Goal: Task Accomplishment & Management: Manage account settings

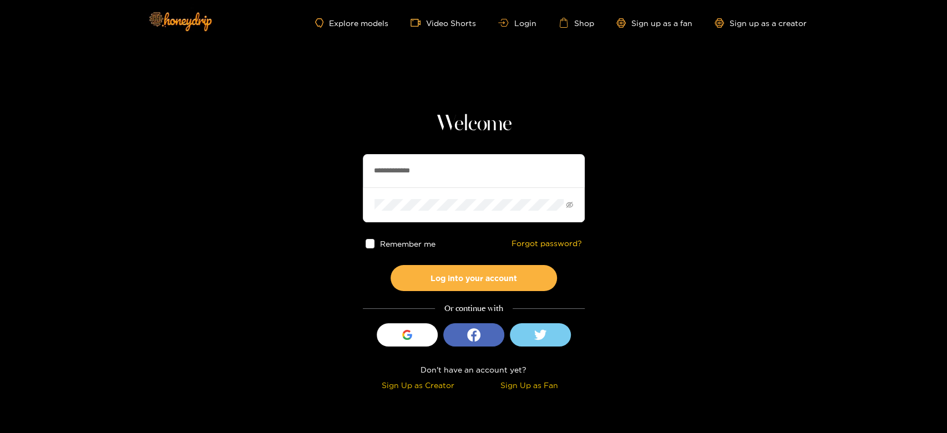
drag, startPoint x: 435, startPoint y: 178, endPoint x: 333, endPoint y: 180, distance: 101.6
click at [334, 181] on section "**********" at bounding box center [473, 197] width 947 height 395
paste input "text"
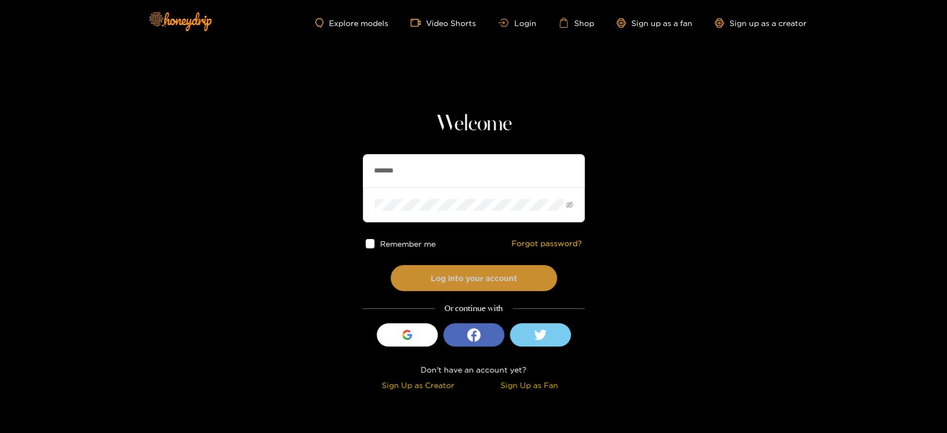
type input "*******"
click at [467, 270] on button "Log into your account" at bounding box center [474, 278] width 166 height 26
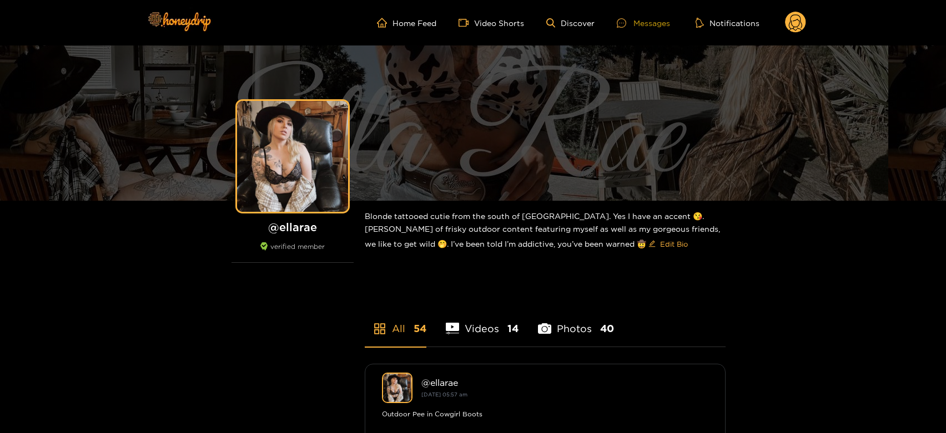
click at [629, 23] on div at bounding box center [625, 22] width 17 height 9
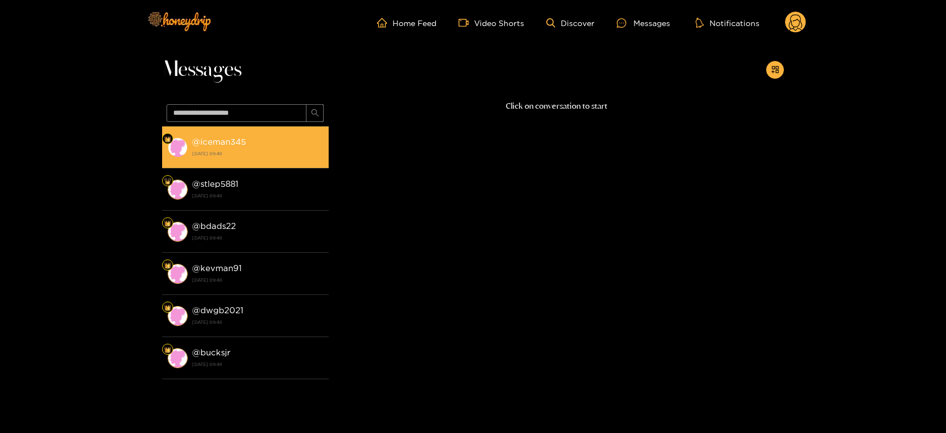
click at [294, 153] on strong "[DATE] 09:48" at bounding box center [257, 154] width 131 height 10
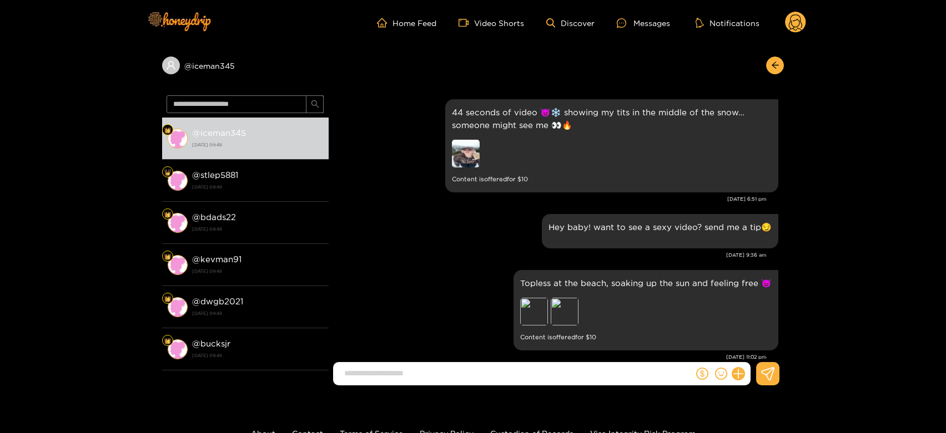
scroll to position [1856, 0]
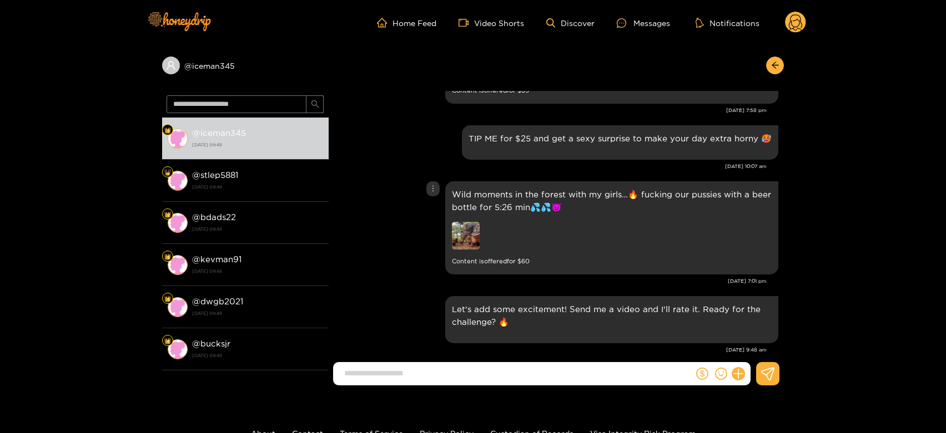
click at [465, 222] on img at bounding box center [466, 236] width 28 height 28
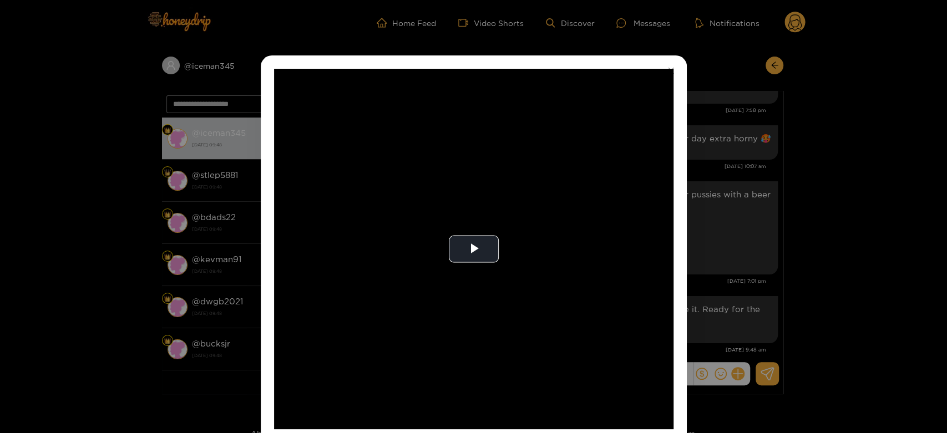
click at [465, 216] on video "Video Player" at bounding box center [474, 249] width 400 height 361
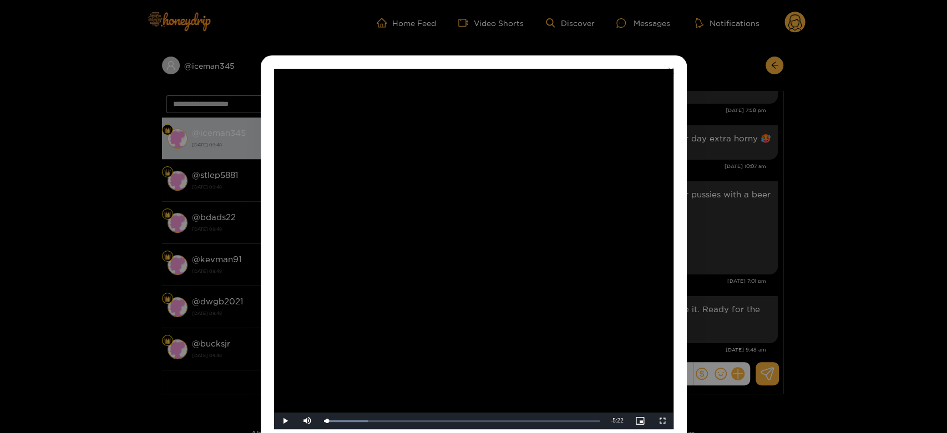
click at [698, 222] on div "**********" at bounding box center [473, 216] width 947 height 433
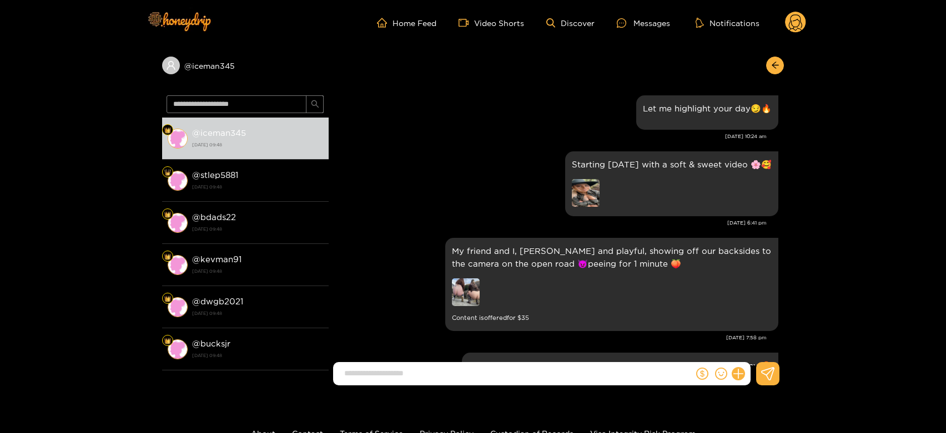
scroll to position [1610, 0]
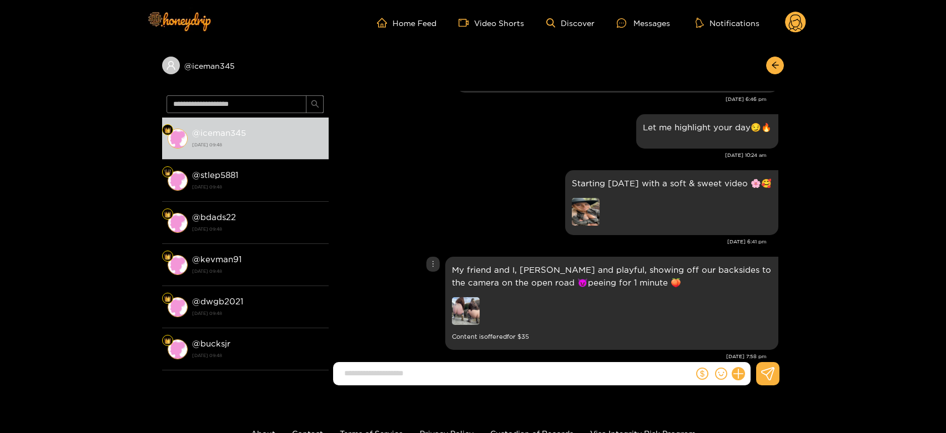
click at [466, 297] on img at bounding box center [466, 311] width 28 height 28
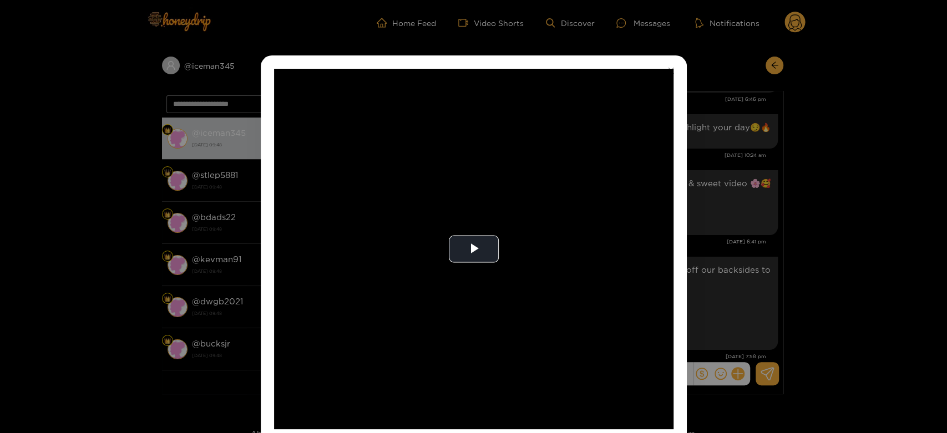
click at [466, 292] on video "Video Player" at bounding box center [474, 249] width 400 height 361
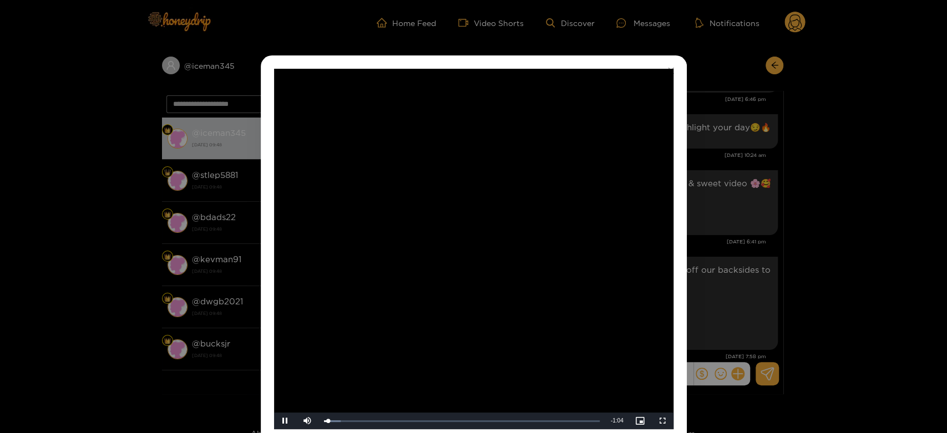
click at [466, 292] on video "Video Player" at bounding box center [474, 249] width 400 height 361
click at [708, 246] on div "**********" at bounding box center [473, 216] width 947 height 433
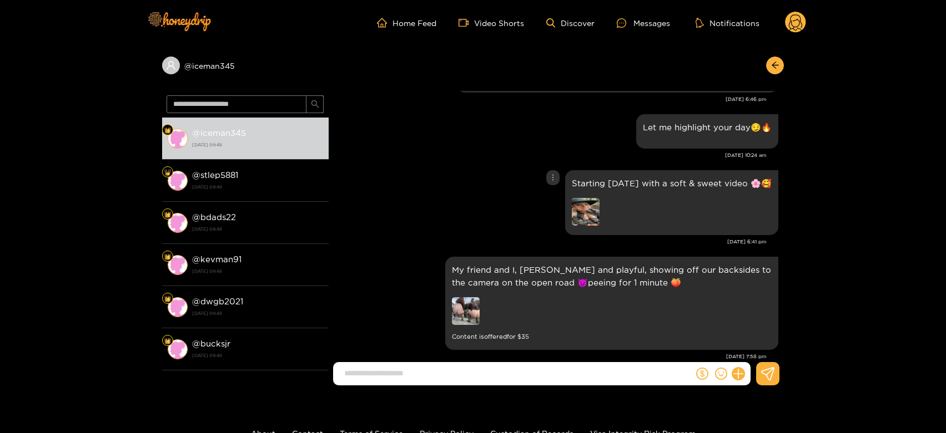
click at [588, 198] on img at bounding box center [586, 212] width 28 height 28
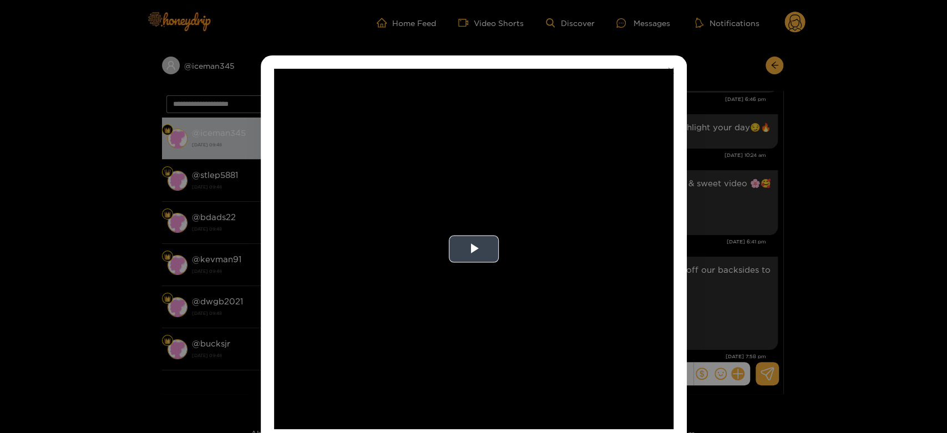
click at [573, 239] on video "Video Player" at bounding box center [474, 249] width 400 height 361
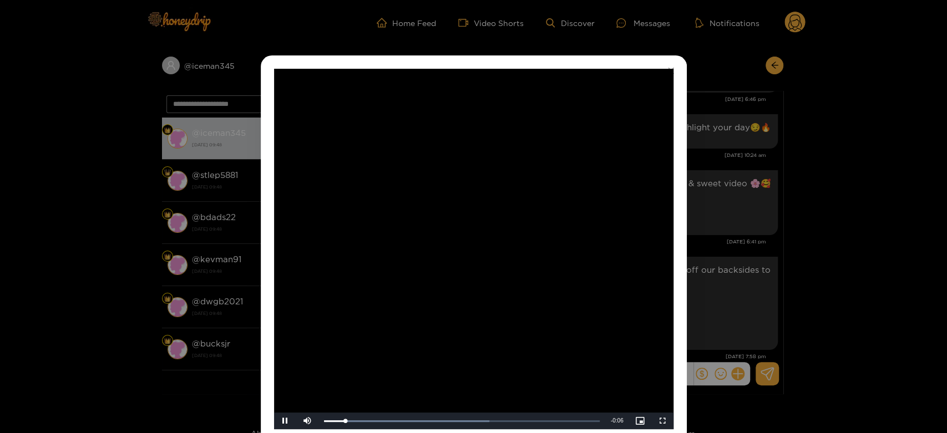
click at [572, 240] on video "Video Player" at bounding box center [474, 249] width 400 height 361
click at [733, 240] on div "**********" at bounding box center [473, 216] width 947 height 433
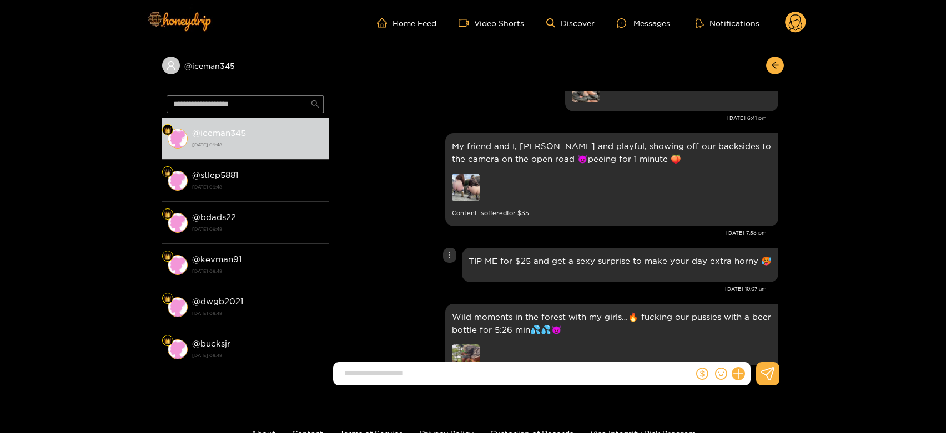
scroll to position [1672, 0]
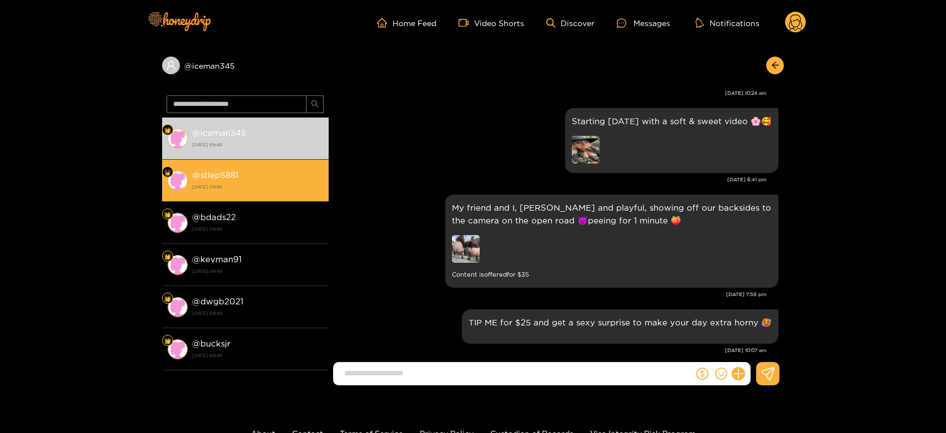
click at [241, 173] on div "@ stlep5881 [DATE] 09:48" at bounding box center [257, 180] width 131 height 25
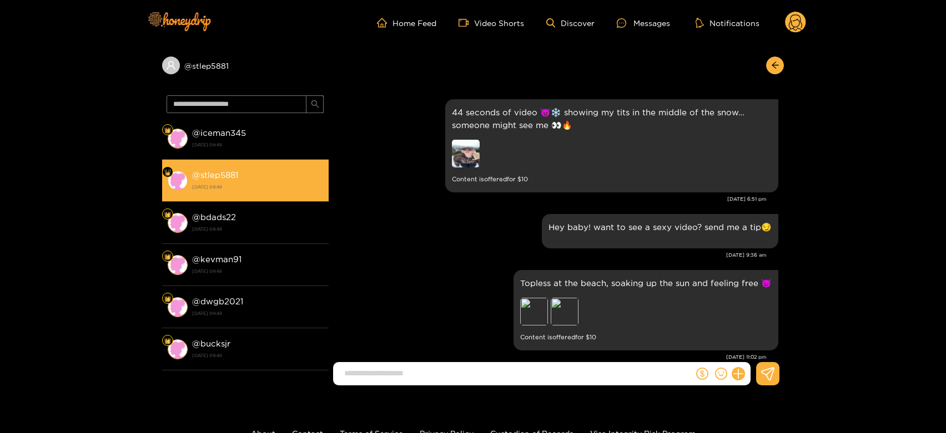
scroll to position [1856, 0]
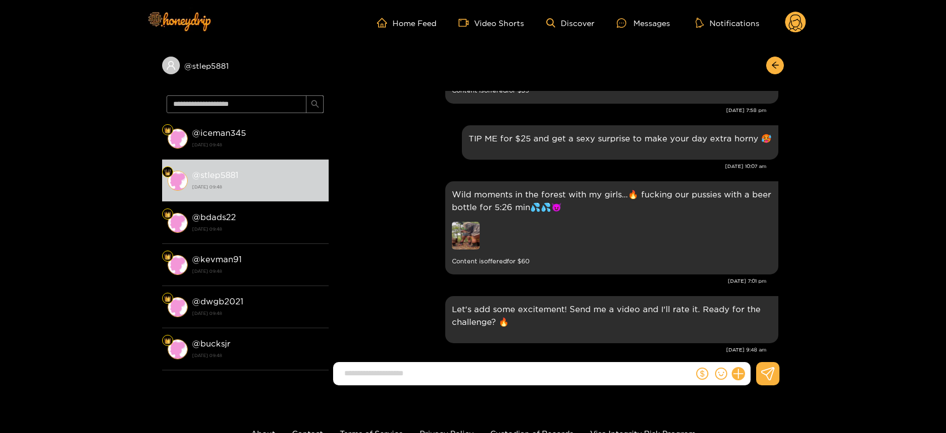
click at [798, 17] on circle at bounding box center [795, 22] width 21 height 21
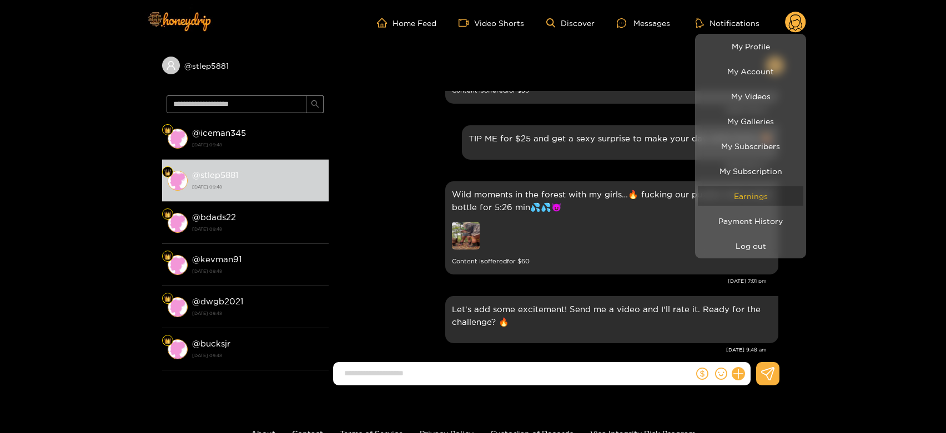
click at [761, 198] on link "Earnings" at bounding box center [750, 195] width 105 height 19
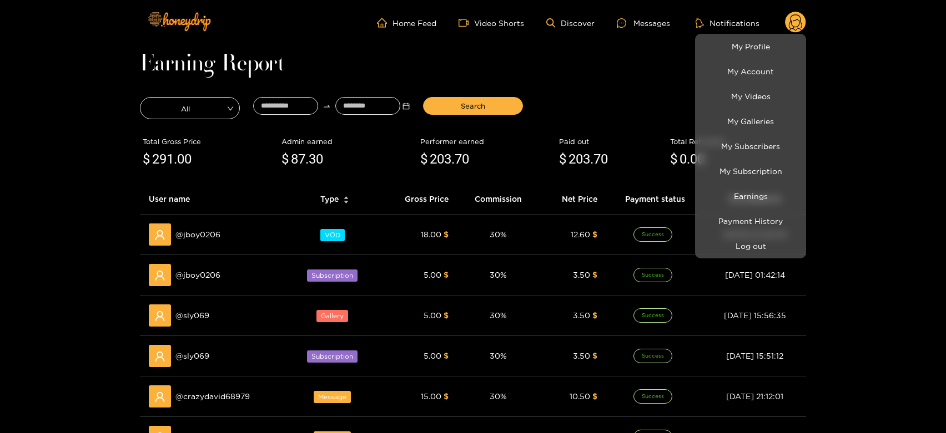
click at [199, 319] on div at bounding box center [473, 216] width 946 height 433
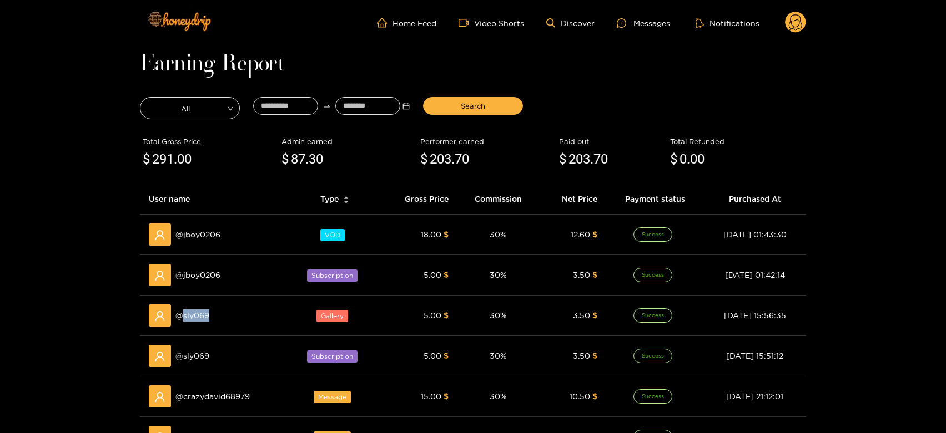
click at [199, 319] on span "@ sly069" at bounding box center [192, 316] width 34 height 12
copy span "sly069"
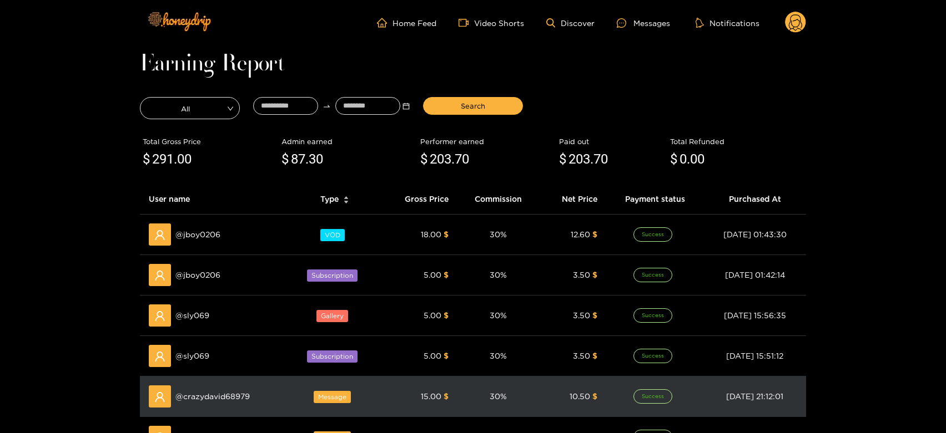
click at [219, 410] on td "@ crazydavid68979" at bounding box center [214, 397] width 149 height 41
copy span "crazydavid68979"
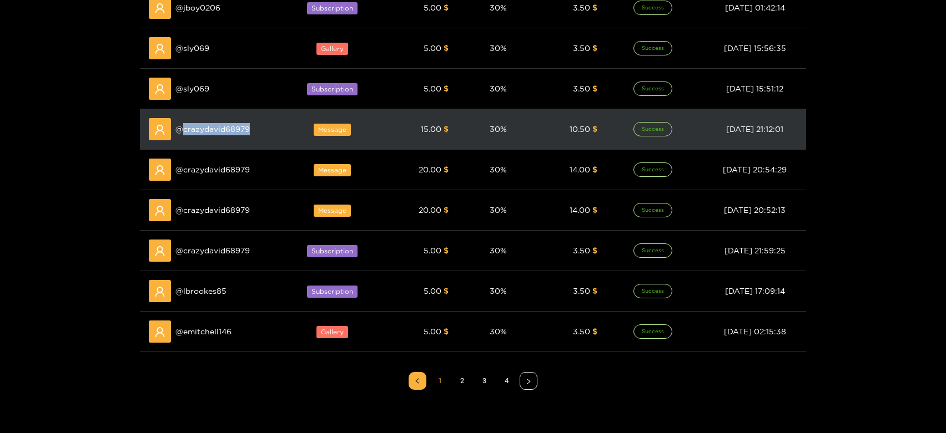
scroll to position [246, 0]
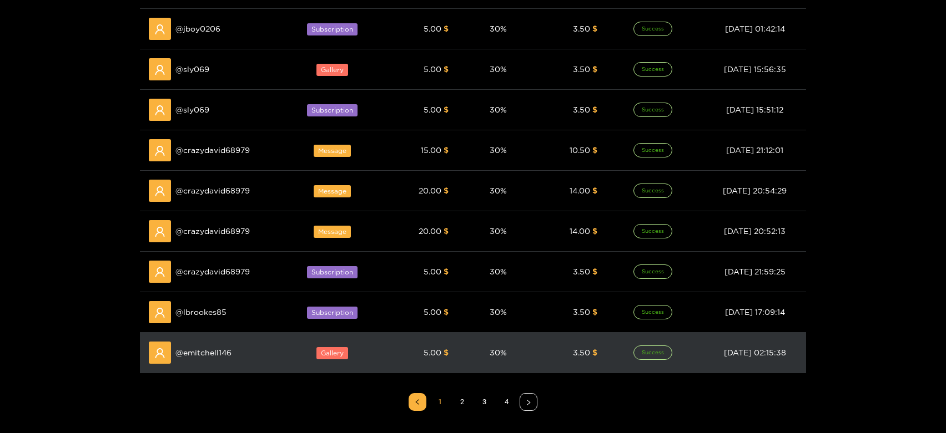
click at [206, 350] on span "@ emitchell146" at bounding box center [203, 353] width 56 height 12
copy span "emitchell146"
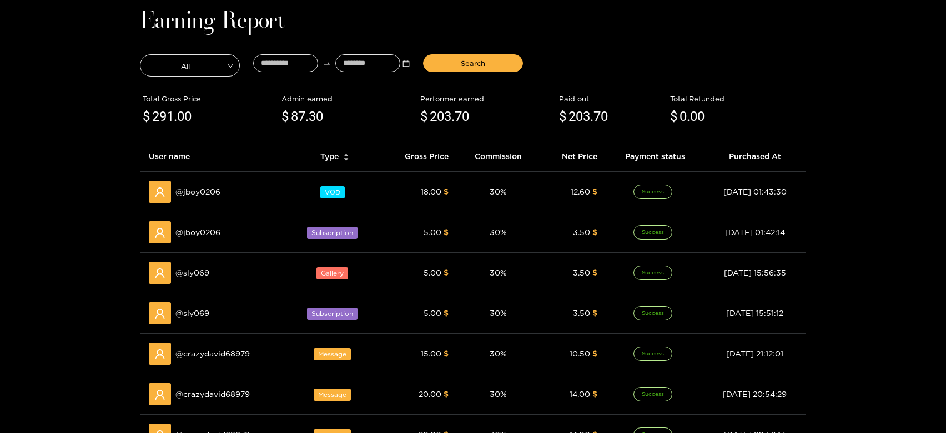
scroll to position [0, 0]
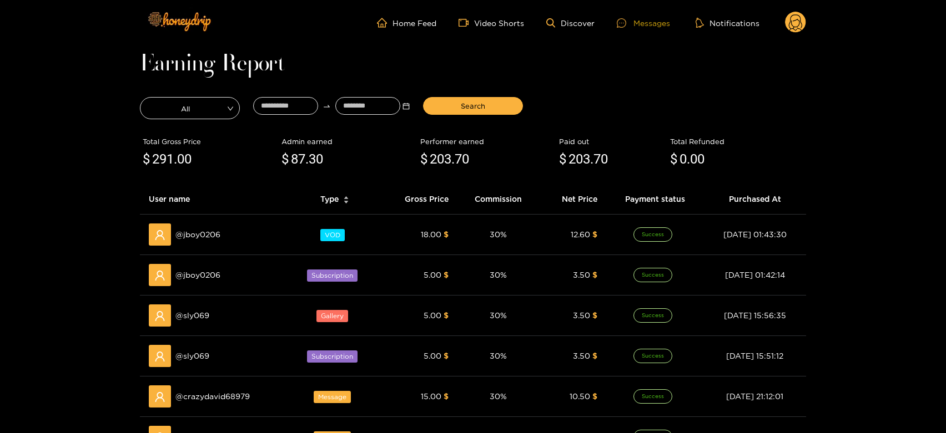
click at [649, 22] on div "Messages" at bounding box center [643, 23] width 53 height 13
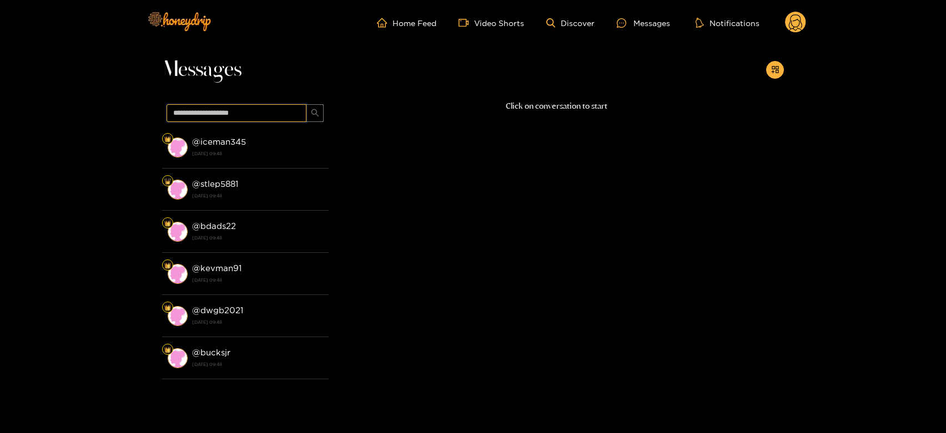
click at [230, 108] on input "text" at bounding box center [236, 113] width 140 height 18
paste input "**********"
type input "**********"
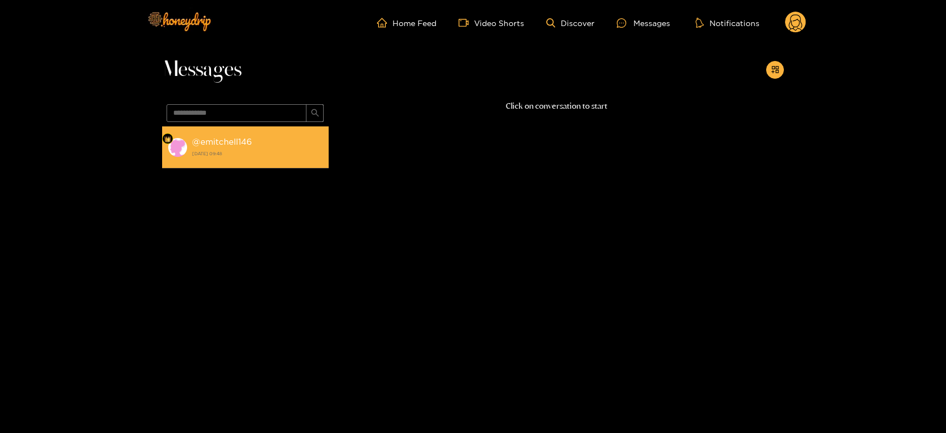
click at [213, 153] on strong "[DATE] 09:48" at bounding box center [257, 154] width 131 height 10
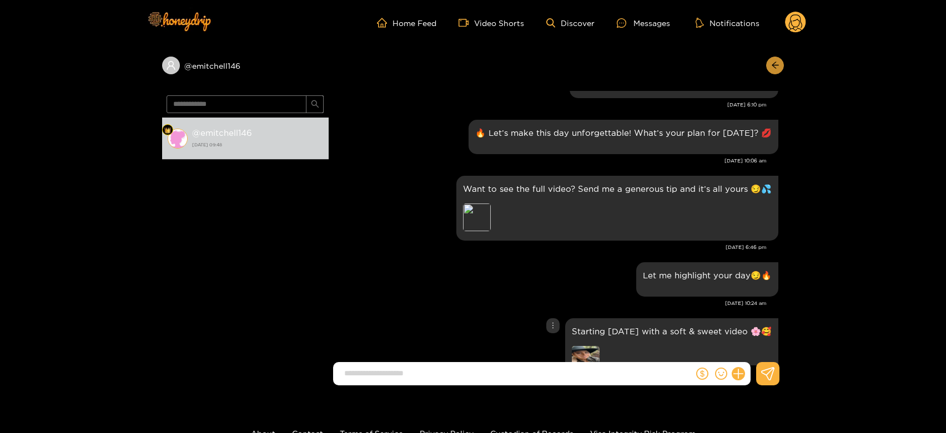
scroll to position [1425, 0]
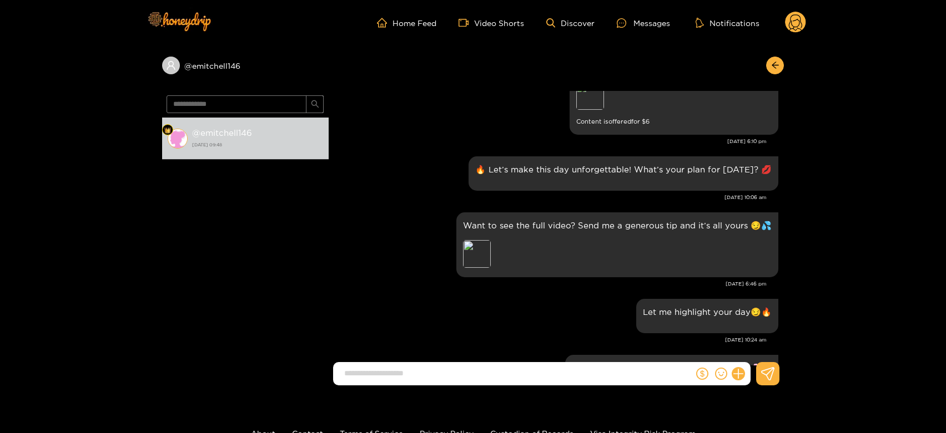
click at [796, 19] on circle at bounding box center [795, 22] width 21 height 21
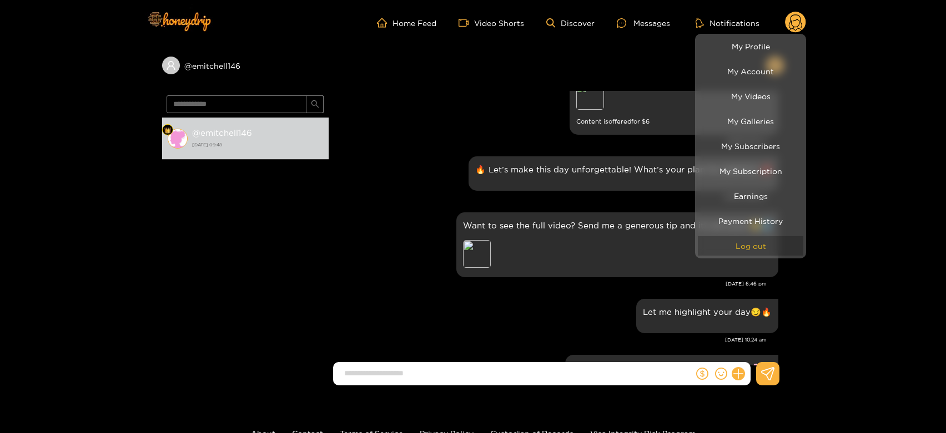
click at [745, 239] on button "Log out" at bounding box center [750, 245] width 105 height 19
